Goal: Entertainment & Leisure: Consume media (video, audio)

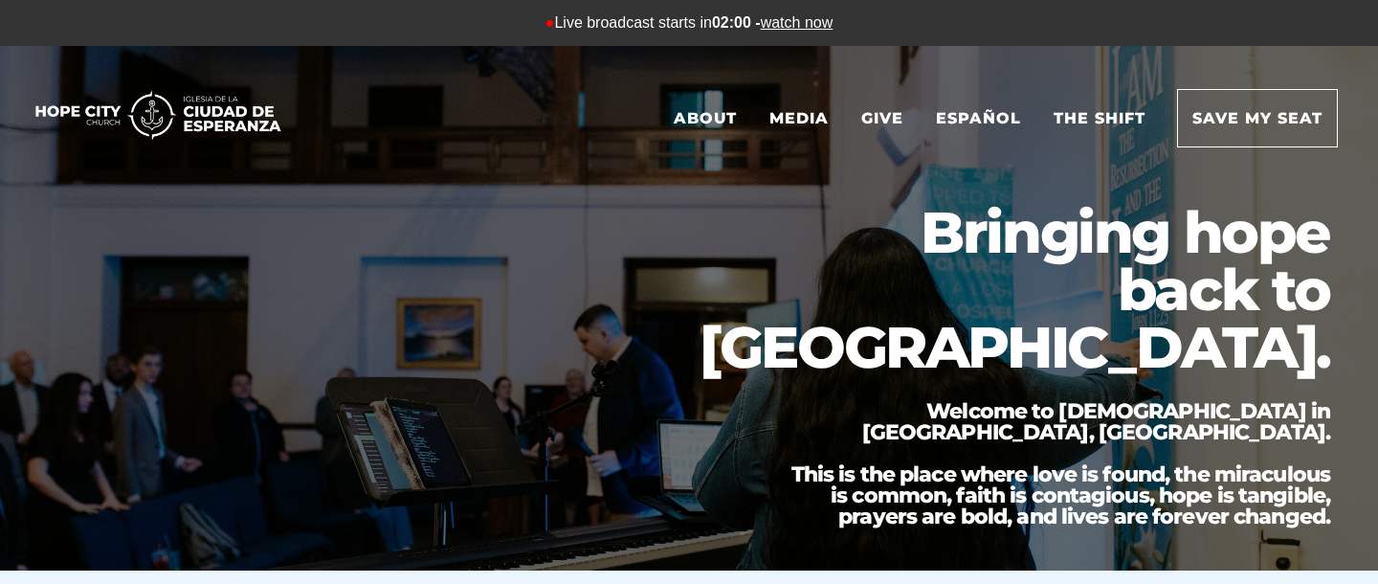
click at [813, 29] on link "watch now" at bounding box center [797, 22] width 73 height 16
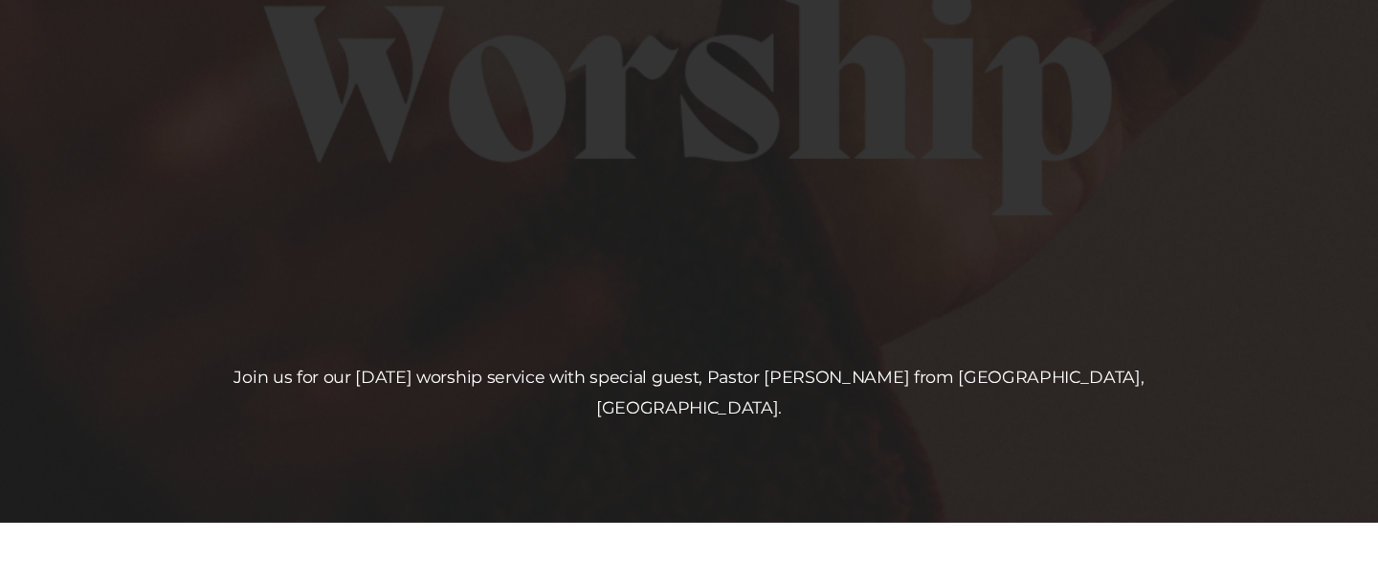
scroll to position [78, 0]
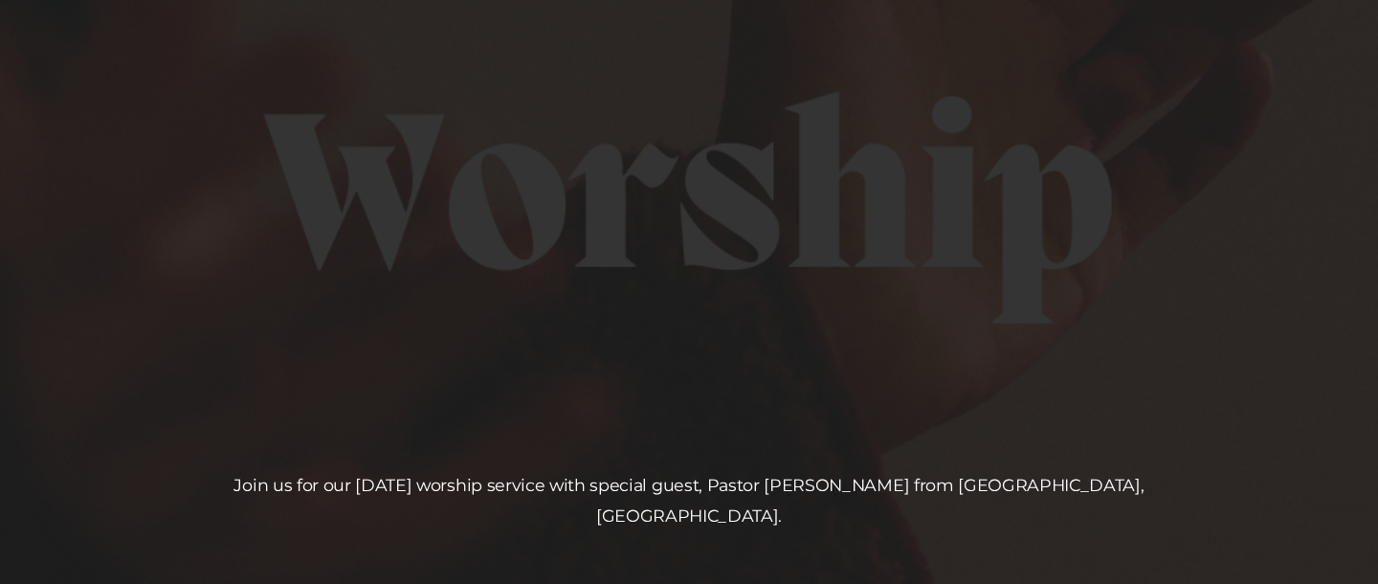
scroll to position [491, 0]
